Goal: Task Accomplishment & Management: Manage account settings

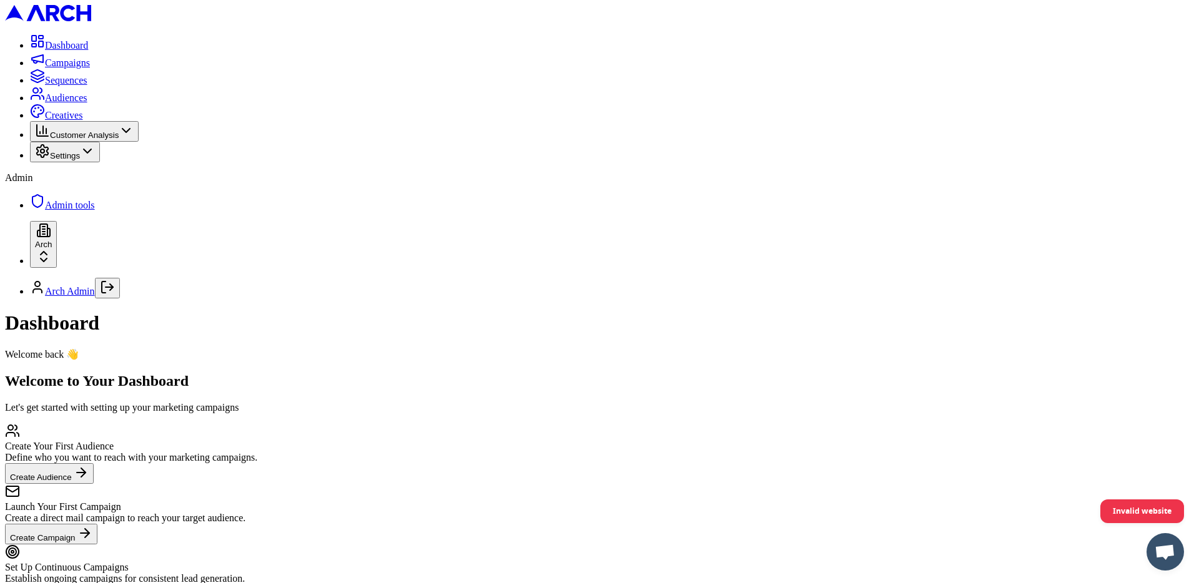
click at [87, 103] on span "Audiences" at bounding box center [66, 97] width 42 height 11
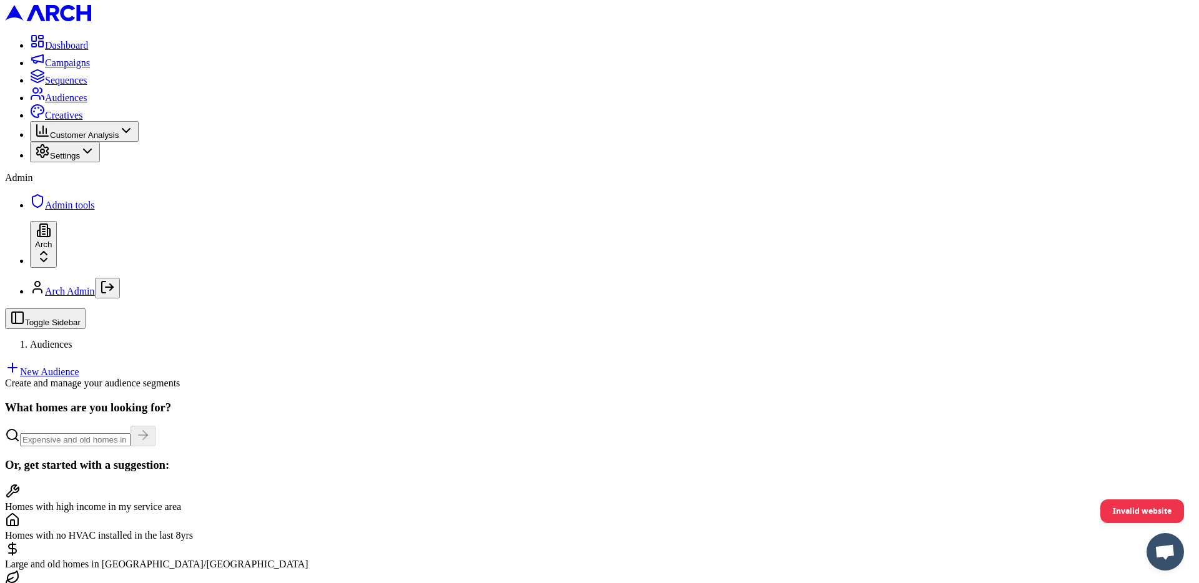
click at [79, 366] on link "New Audience" at bounding box center [42, 371] width 74 height 11
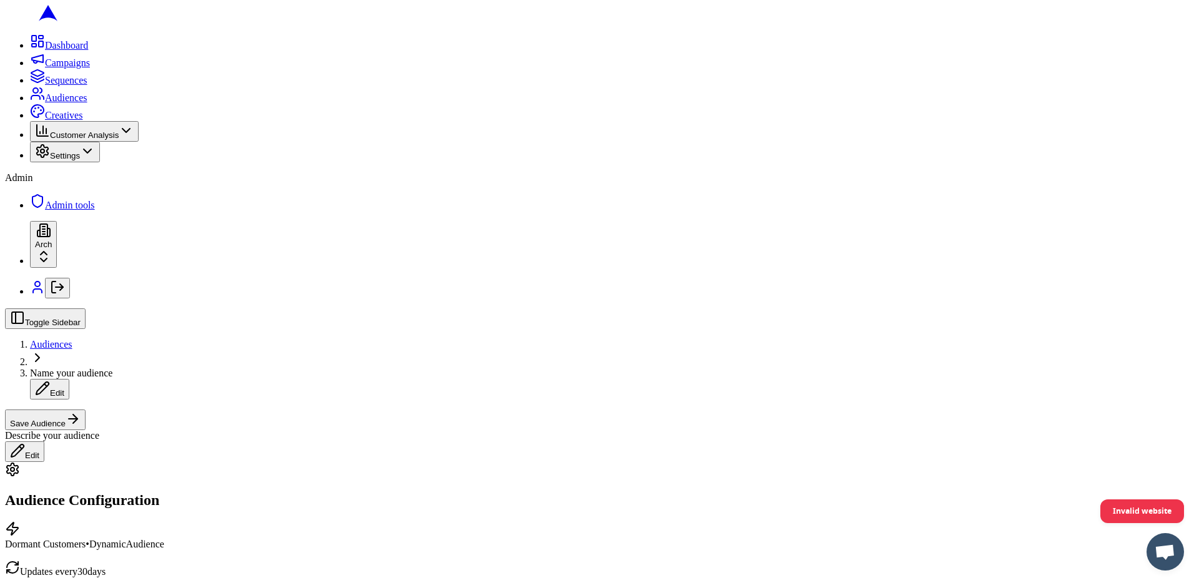
scroll to position [28, 0]
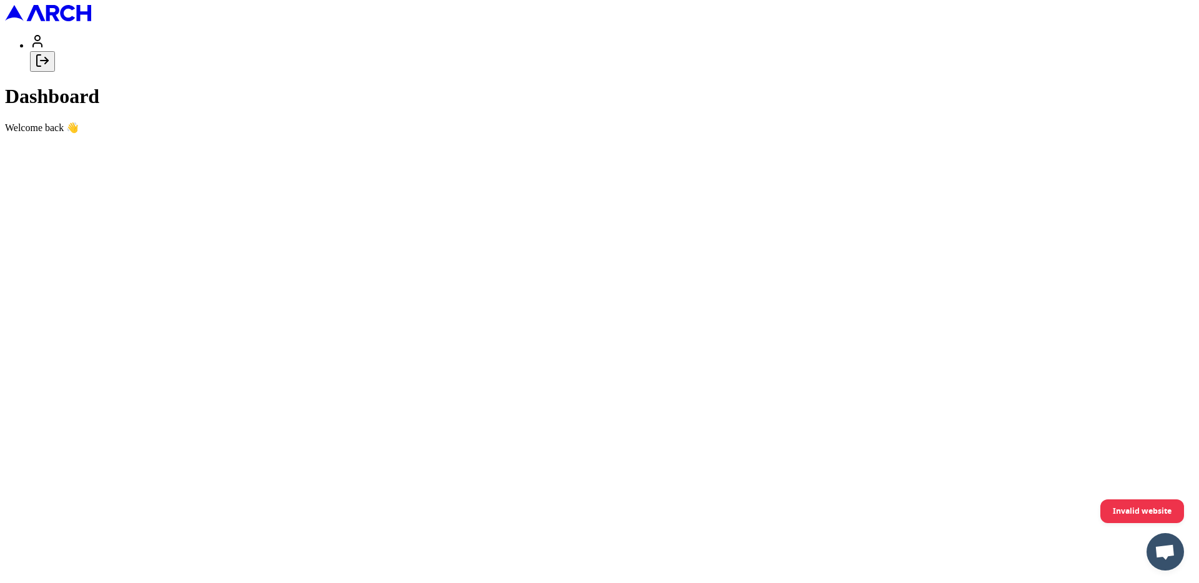
click at [50, 68] on icon "Log out" at bounding box center [42, 60] width 15 height 15
type input "[EMAIL_ADDRESS][DOMAIN_NAME]"
